Goal: Information Seeking & Learning: Learn about a topic

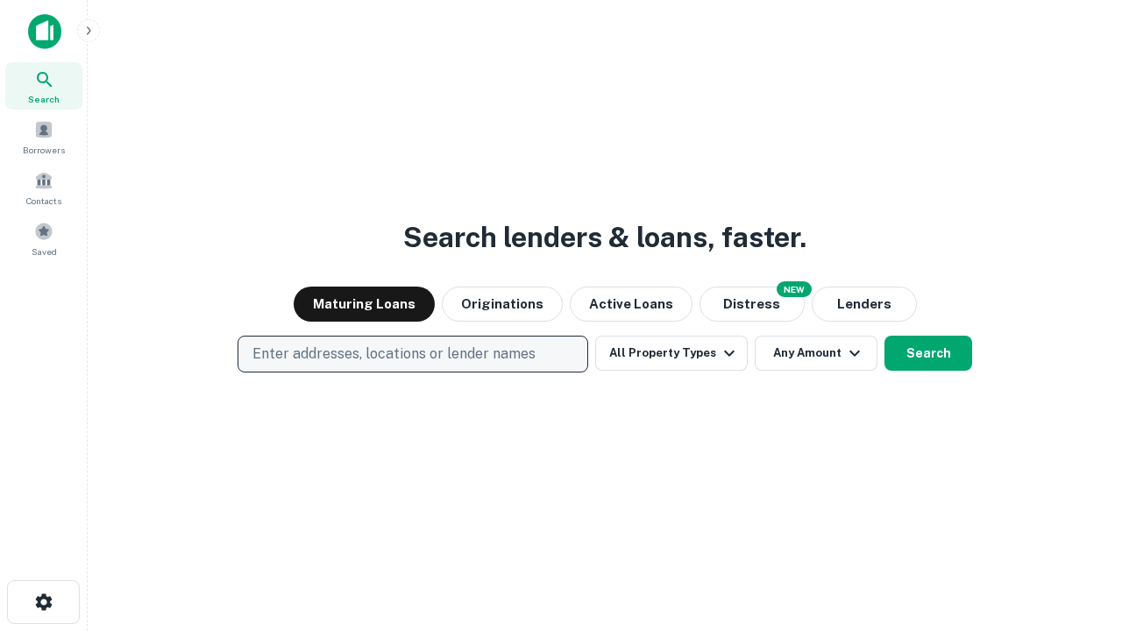
click at [412, 354] on p "Enter addresses, locations or lender names" at bounding box center [394, 354] width 283 height 21
type input "**********"
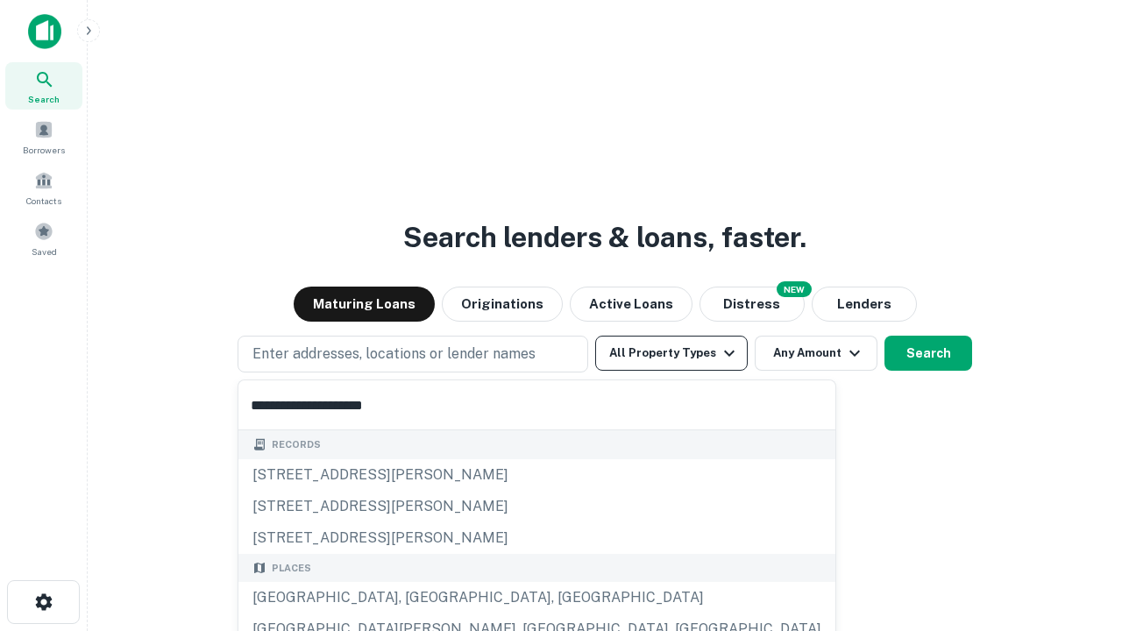
click at [419, 598] on div "[GEOGRAPHIC_DATA], [GEOGRAPHIC_DATA], [GEOGRAPHIC_DATA]" at bounding box center [537, 598] width 597 height 32
click at [672, 353] on button "All Property Types" at bounding box center [671, 353] width 153 height 35
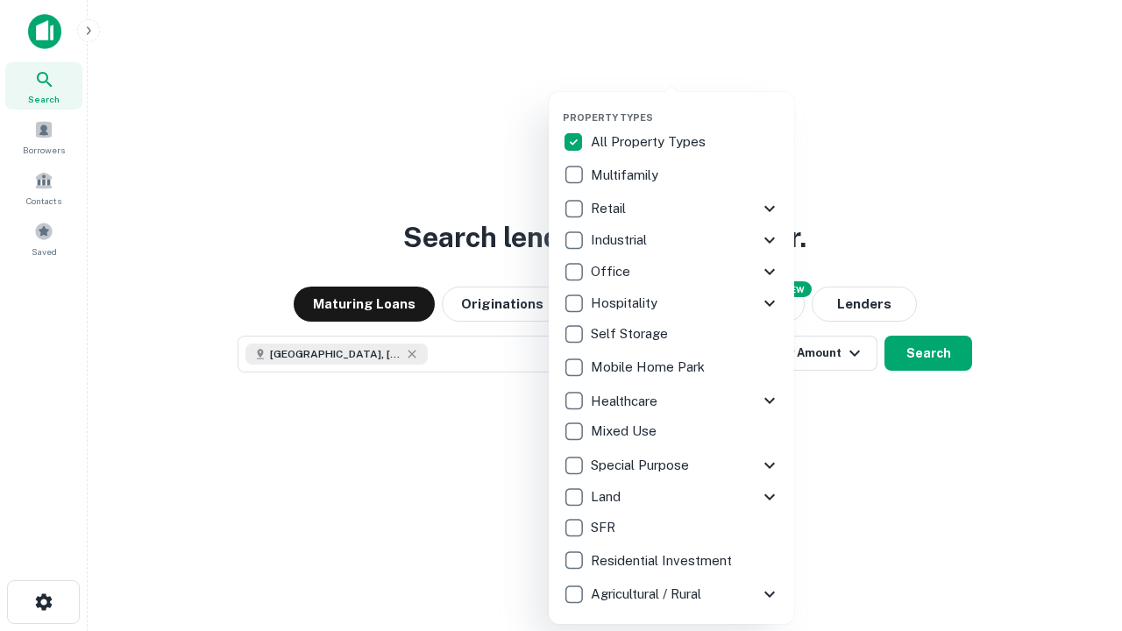
click at [686, 106] on button "button" at bounding box center [686, 106] width 246 height 1
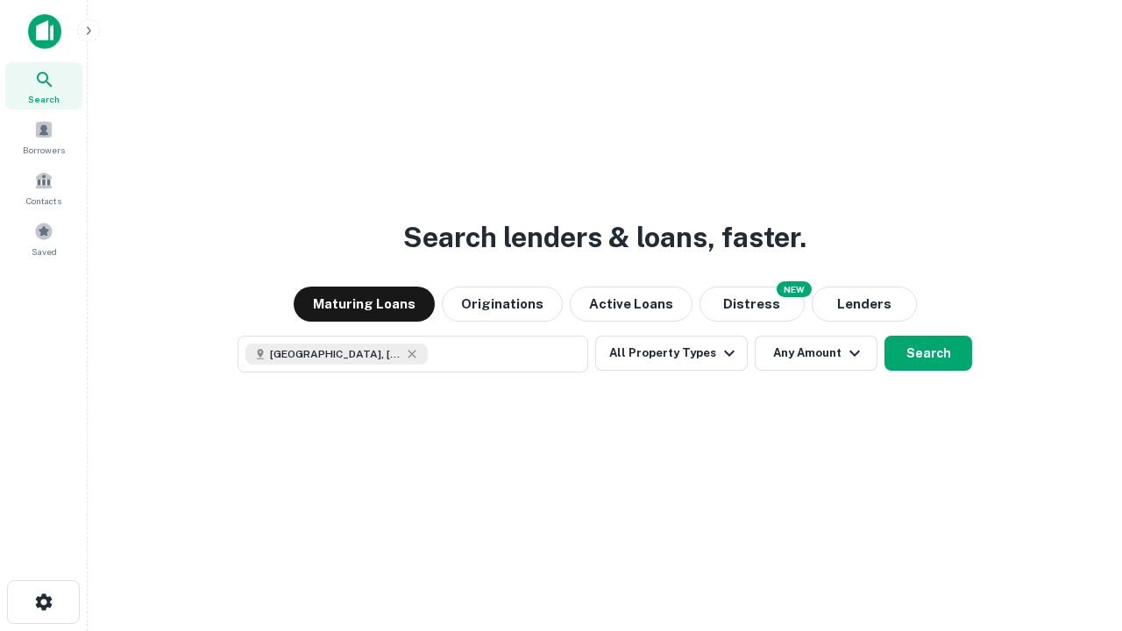
scroll to position [28, 0]
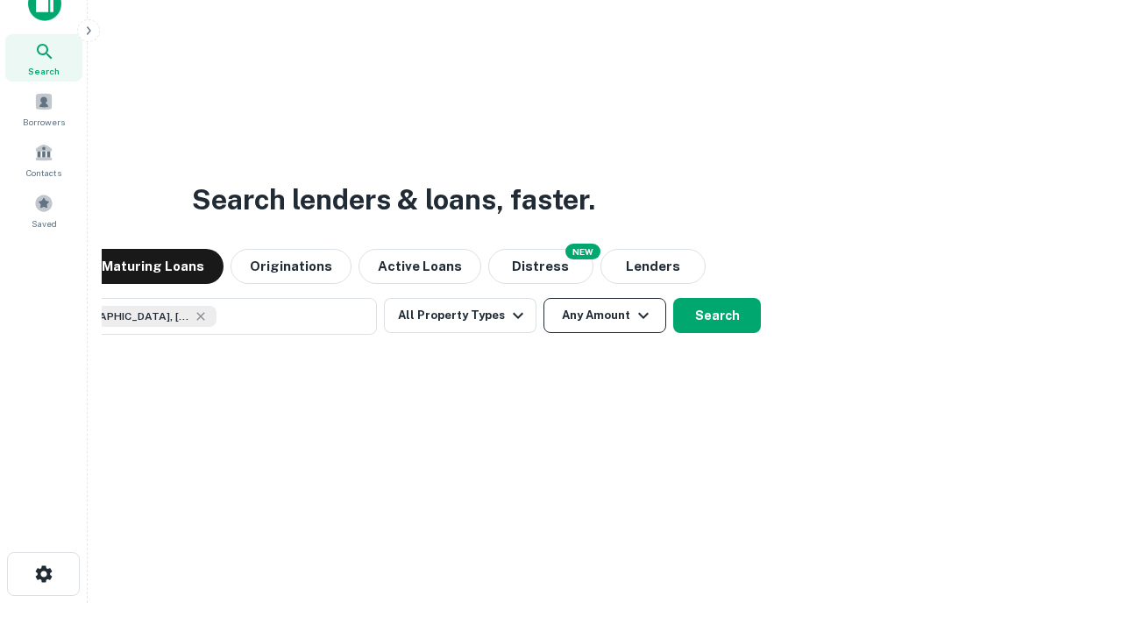
click at [544, 298] on button "Any Amount" at bounding box center [605, 315] width 123 height 35
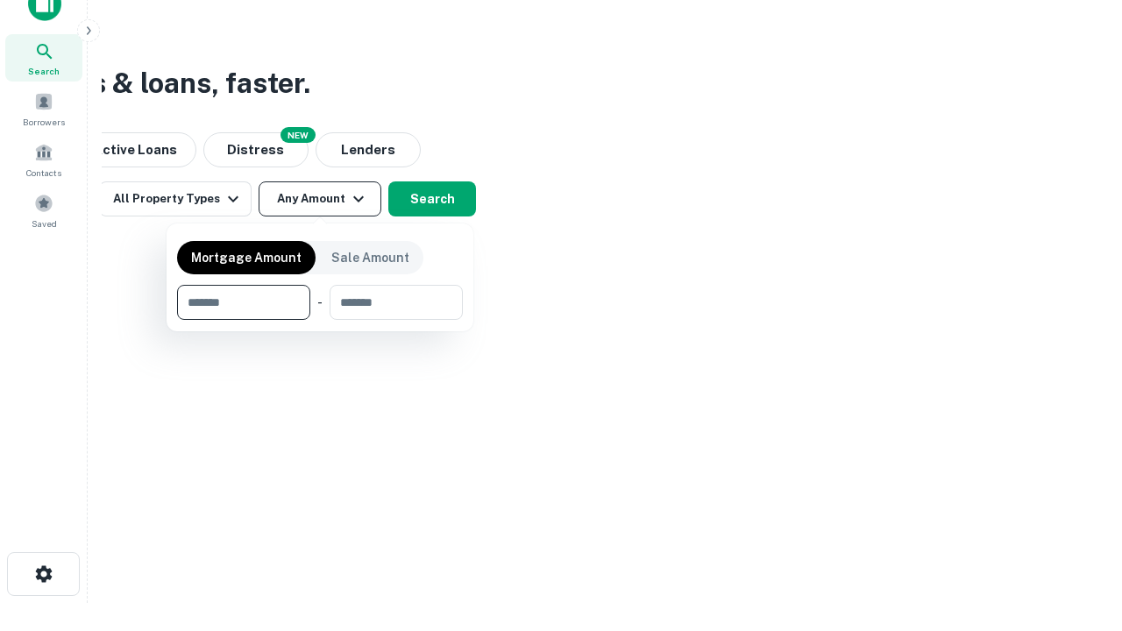
type input "*******"
click at [320, 320] on button "button" at bounding box center [320, 320] width 286 height 1
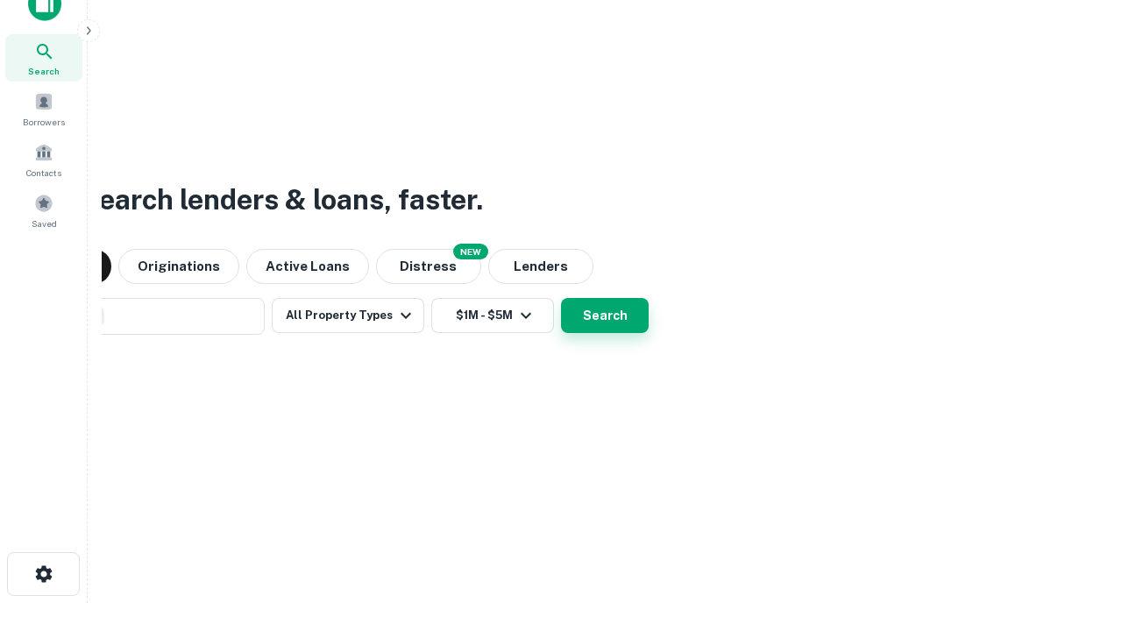
click at [561, 298] on button "Search" at bounding box center [605, 315] width 88 height 35
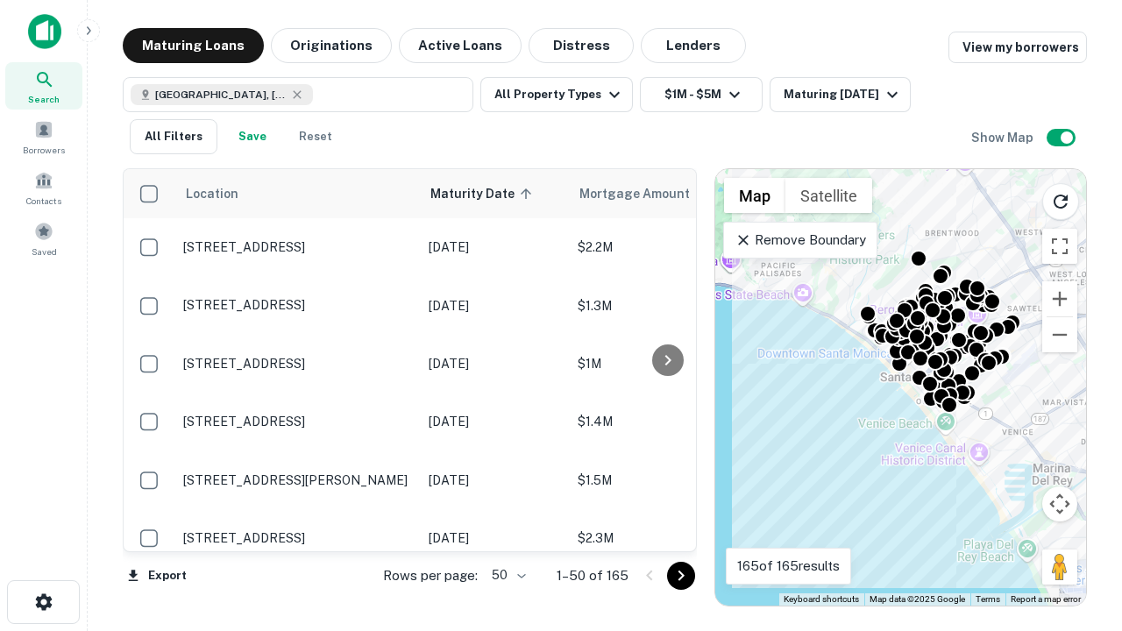
click at [506, 575] on body "Search Borrowers Contacts Saved Maturing Loans Originations Active Loans Distre…" at bounding box center [561, 315] width 1122 height 631
click at [507, 531] on li "25" at bounding box center [506, 532] width 51 height 32
